Goal: Obtain resource: Obtain resource

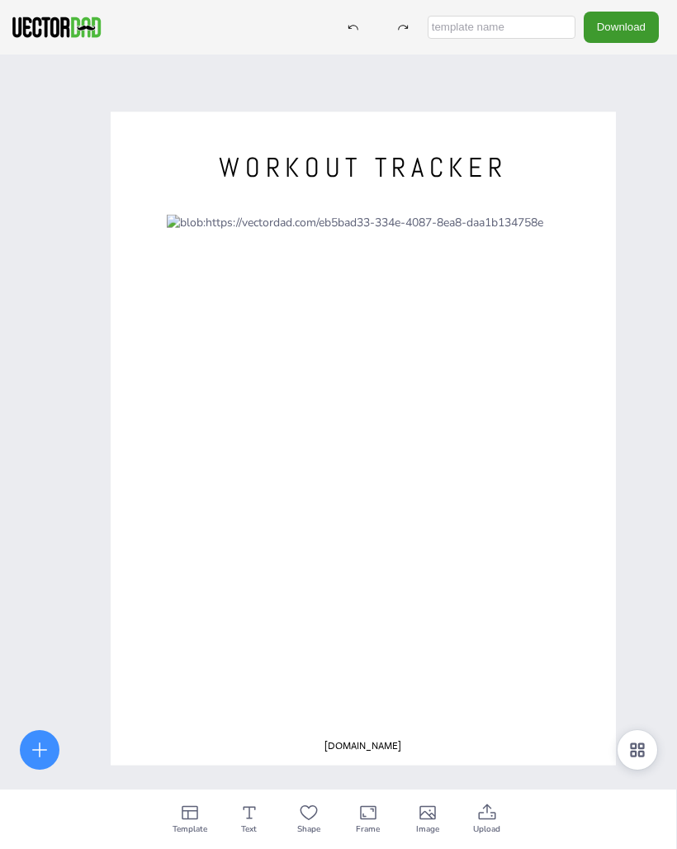
click at [546, 253] on div at bounding box center [363, 470] width 393 height 510
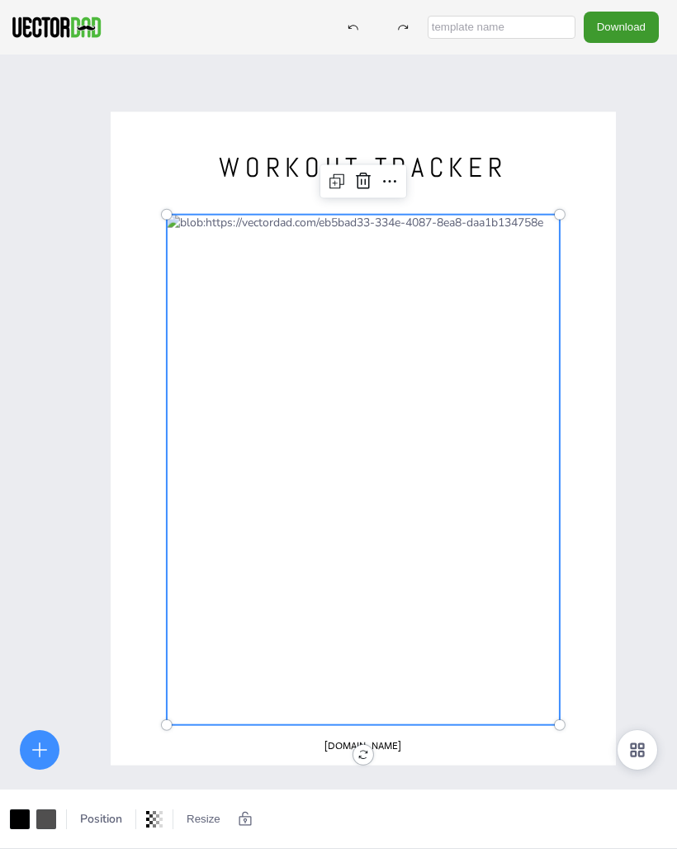
click at [626, 472] on div "WORKOUT TRACKER vectordad.com" at bounding box center [338, 479] width 677 height 849
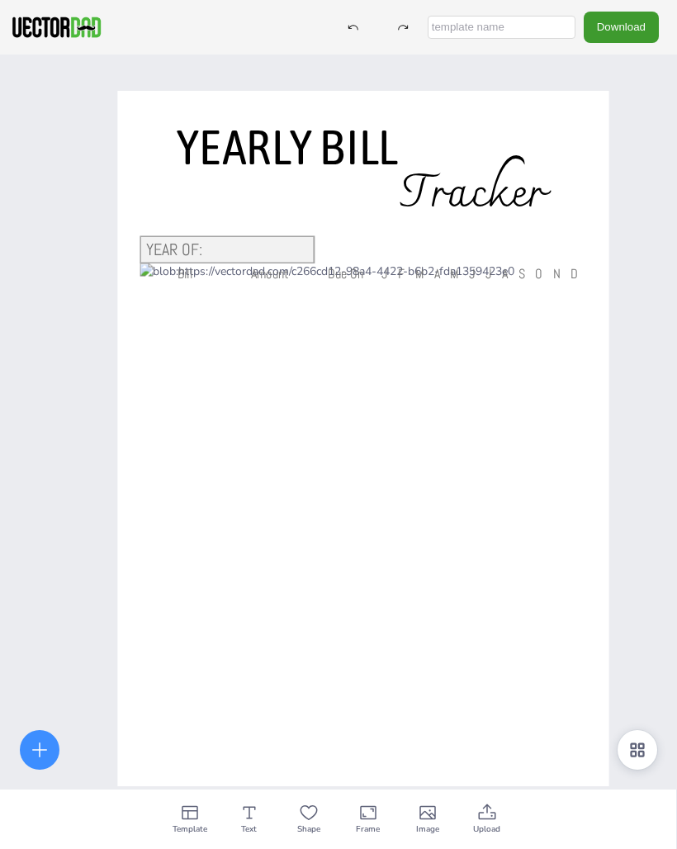
click at [509, 273] on span "JFMAMJJASOND" at bounding box center [485, 273] width 206 height 17
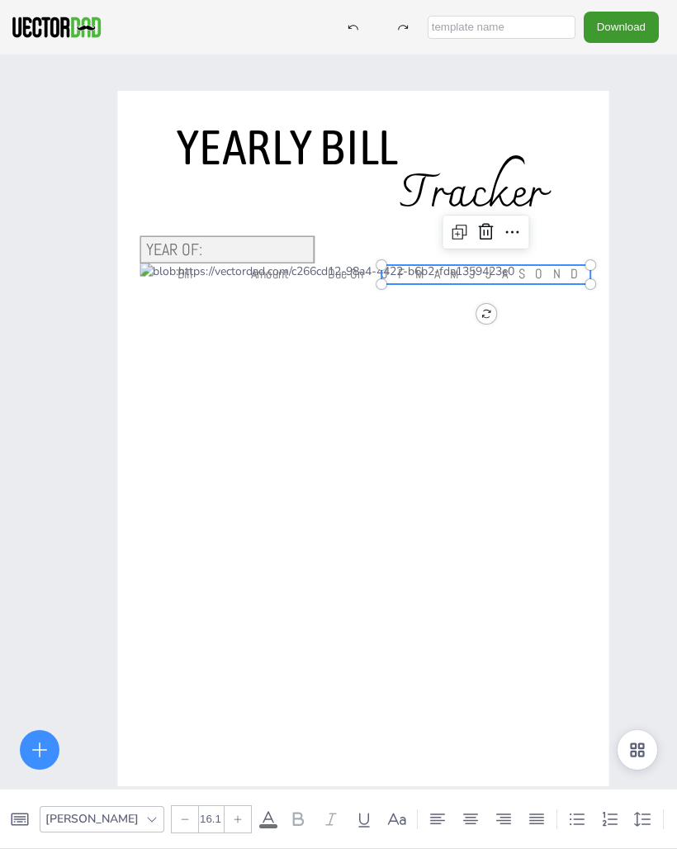
click at [567, 130] on div at bounding box center [363, 438] width 491 height 695
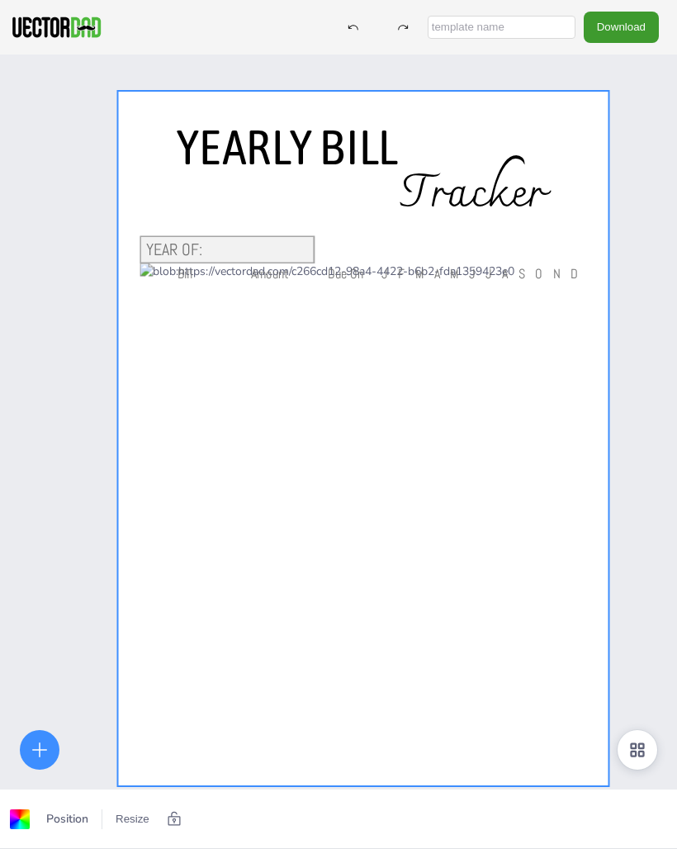
click at [614, 100] on div "Yearly Bill Tracker 0 Year OF: [PERSON_NAME] Due On JFMAMJJASOND" at bounding box center [338, 479] width 677 height 849
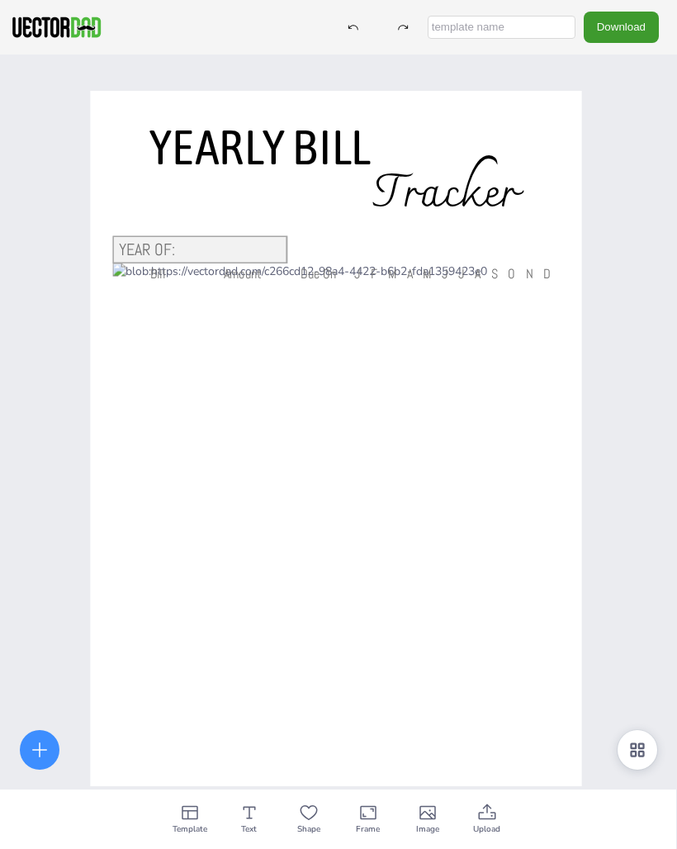
click at [643, 198] on div "Yearly Bill Tracker 0 Year OF: [PERSON_NAME] Due On JFMAMJJASOND" at bounding box center [311, 479] width 677 height 849
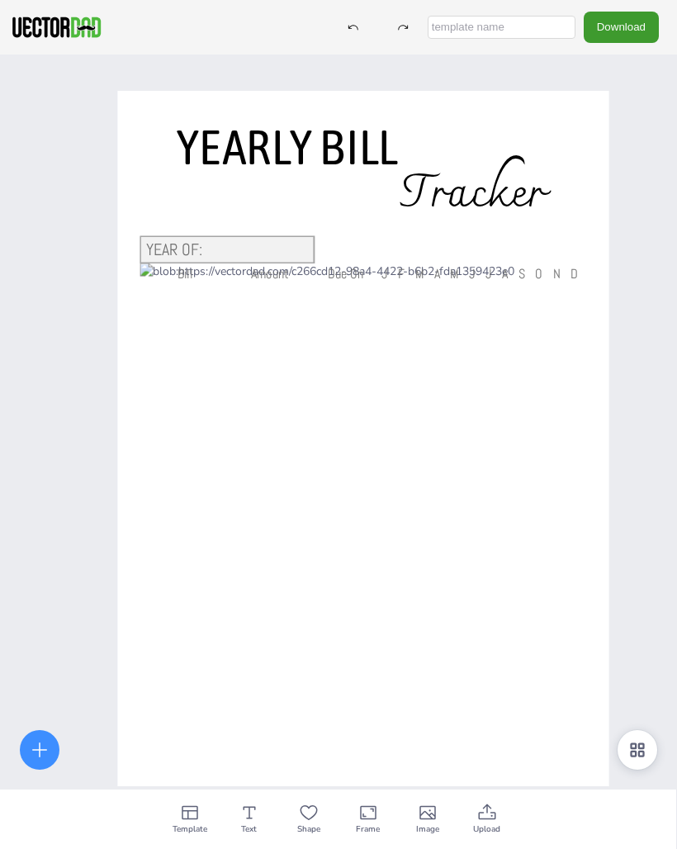
click at [642, 23] on button "Download" at bounding box center [621, 27] width 75 height 31
